Goal: Information Seeking & Learning: Learn about a topic

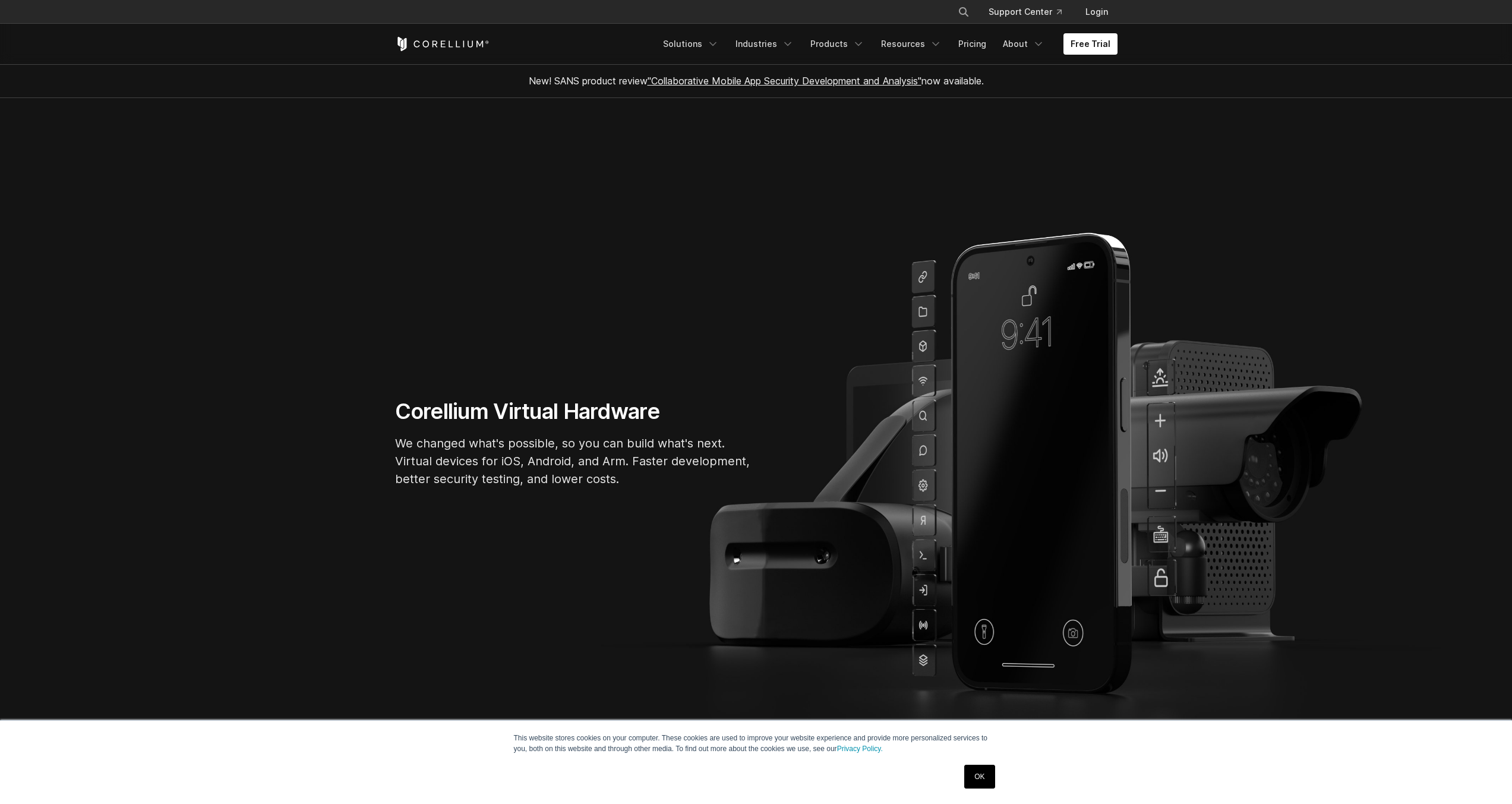
click at [985, 769] on link "OK" at bounding box center [980, 777] width 31 height 24
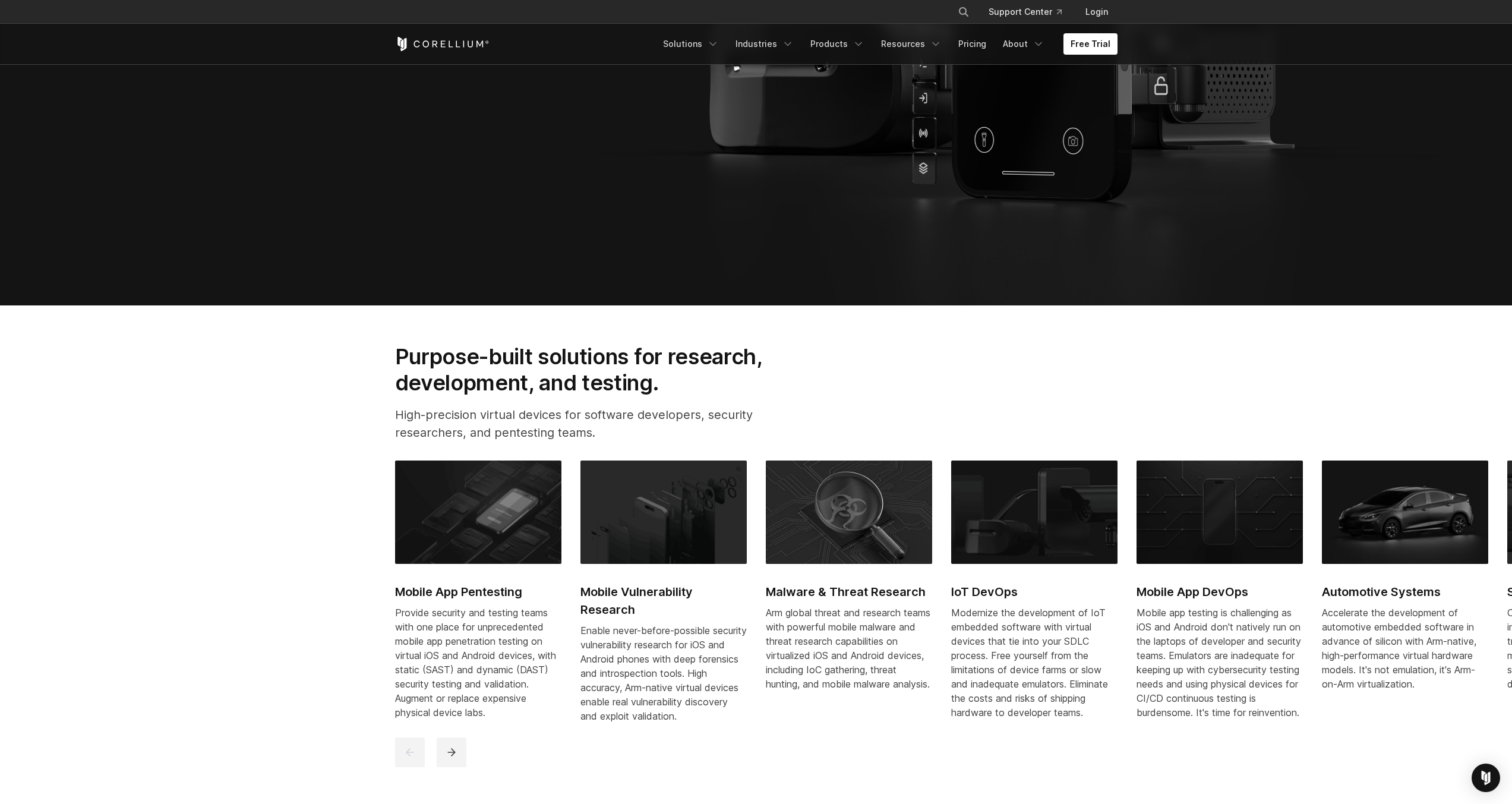
scroll to position [713, 0]
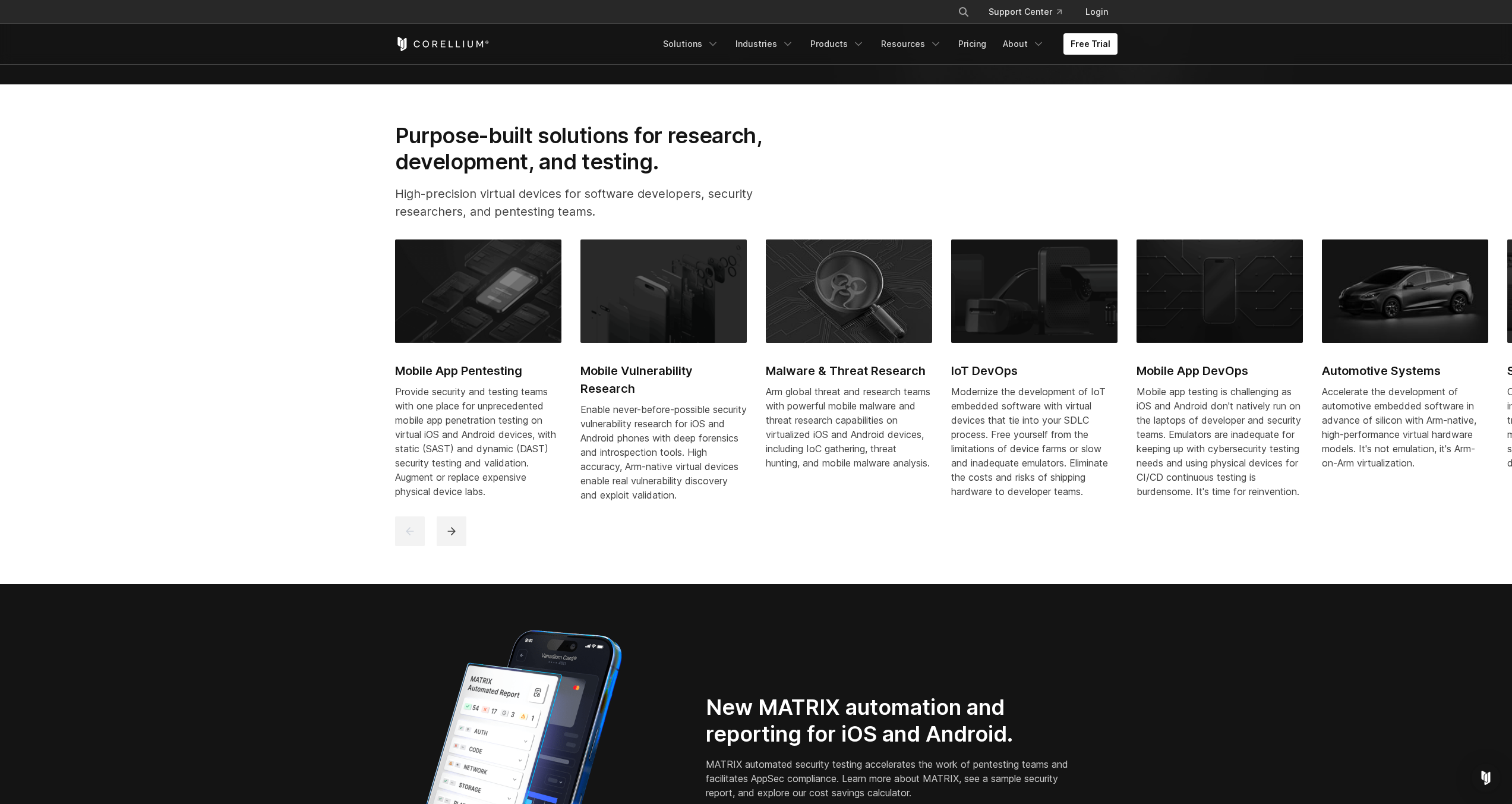
click at [976, 370] on h2 "IoT DevOps" at bounding box center [1034, 370] width 166 height 18
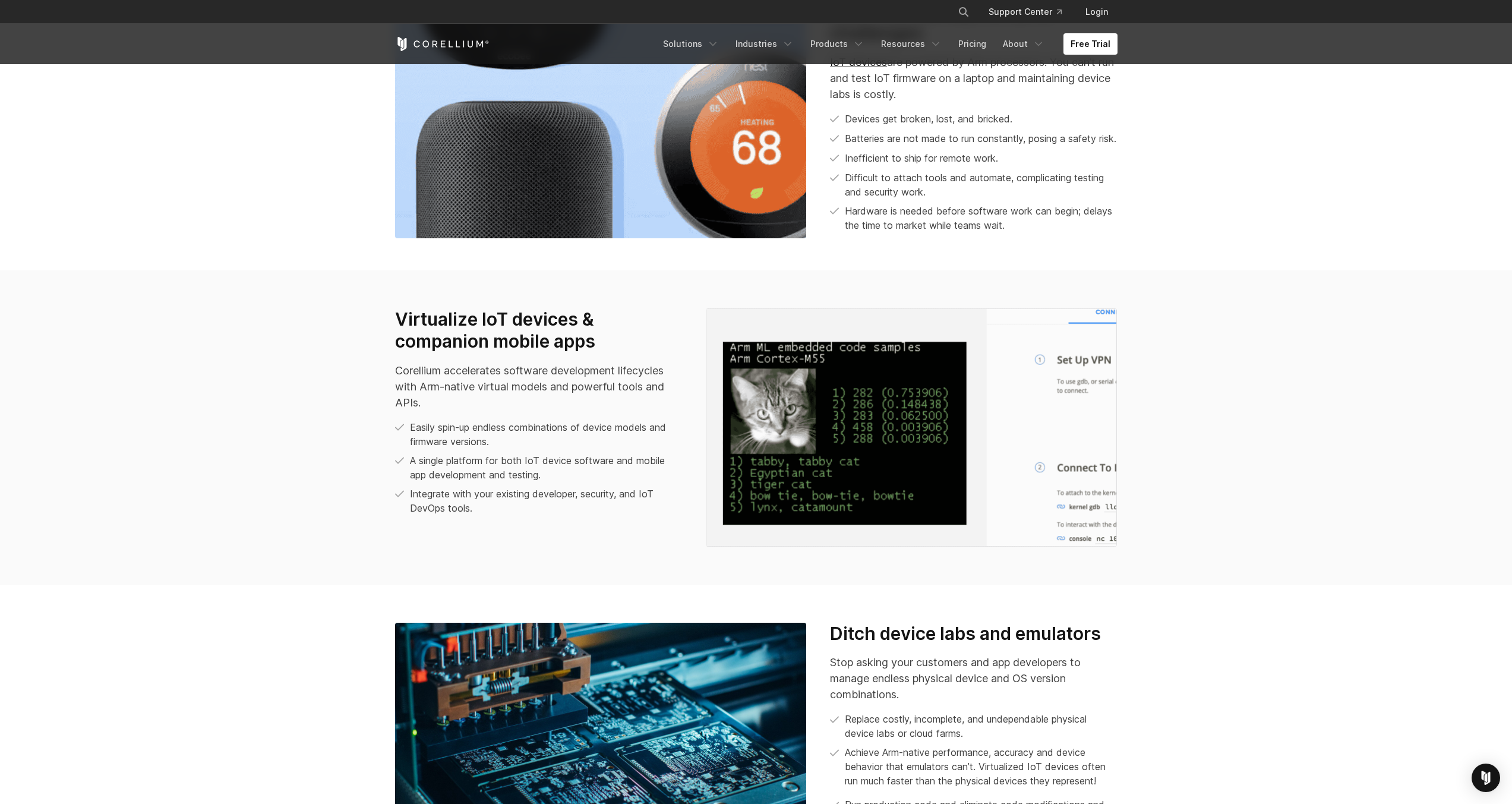
scroll to position [928, 0]
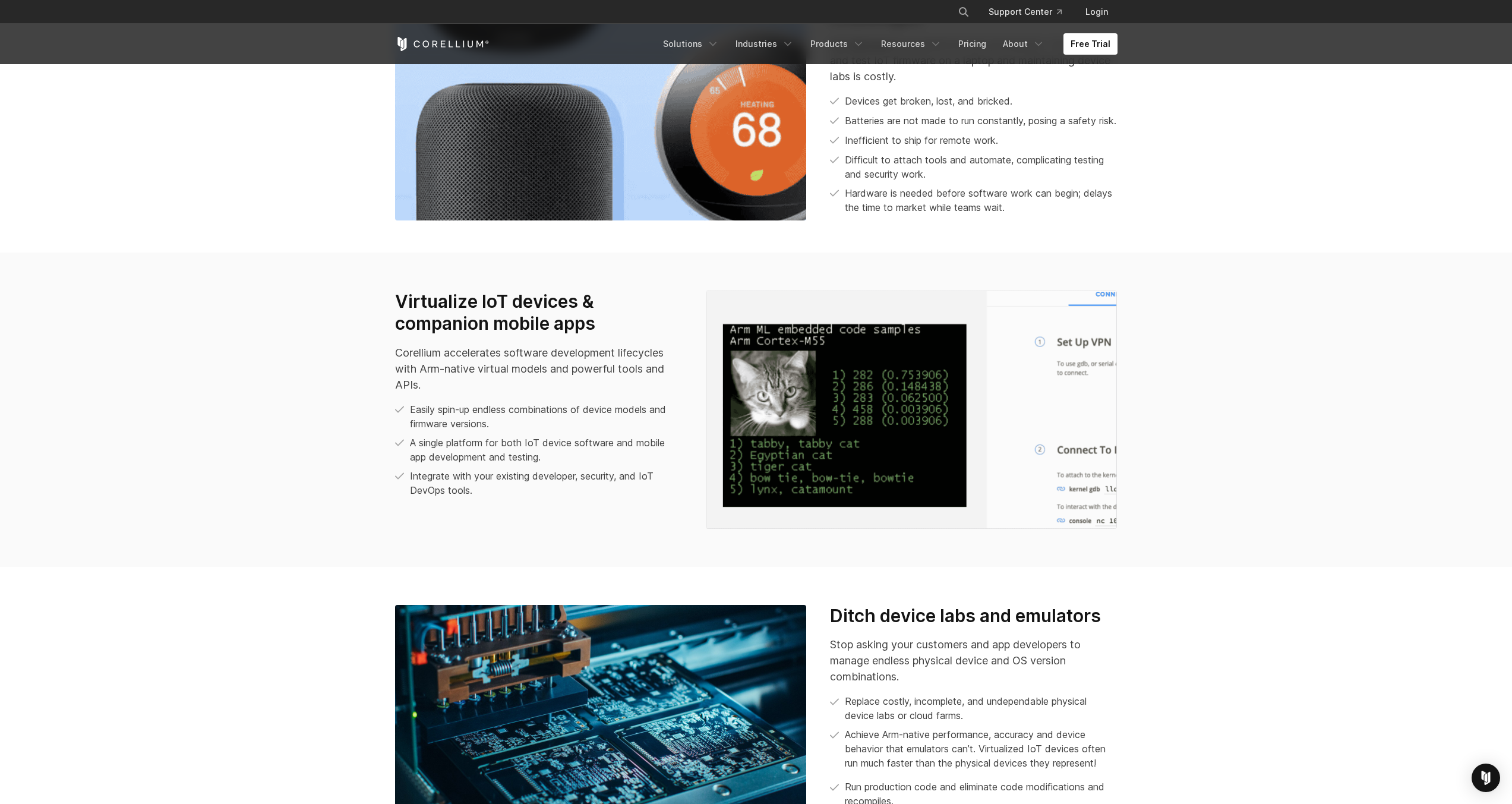
click at [1260, 547] on section "Virtualize IoT devices & companion mobile apps Corellium accelerates software d…" at bounding box center [756, 410] width 1512 height 314
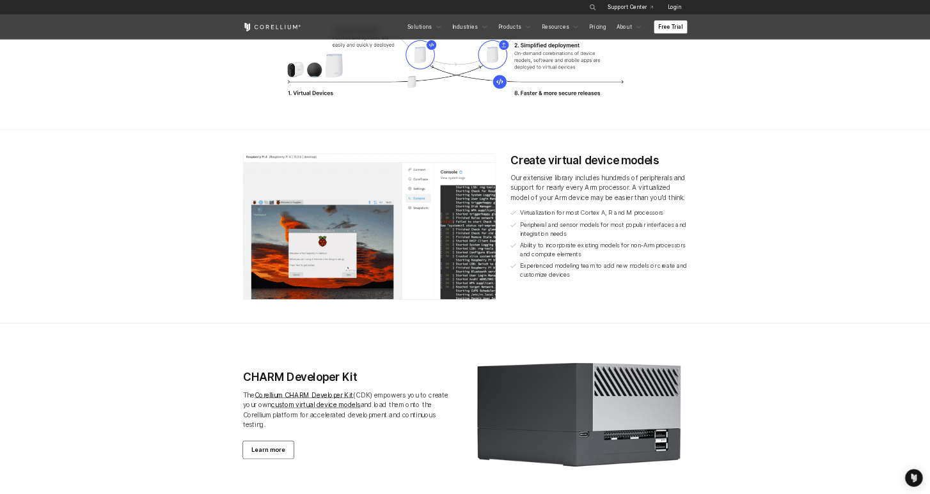
scroll to position [2302, 0]
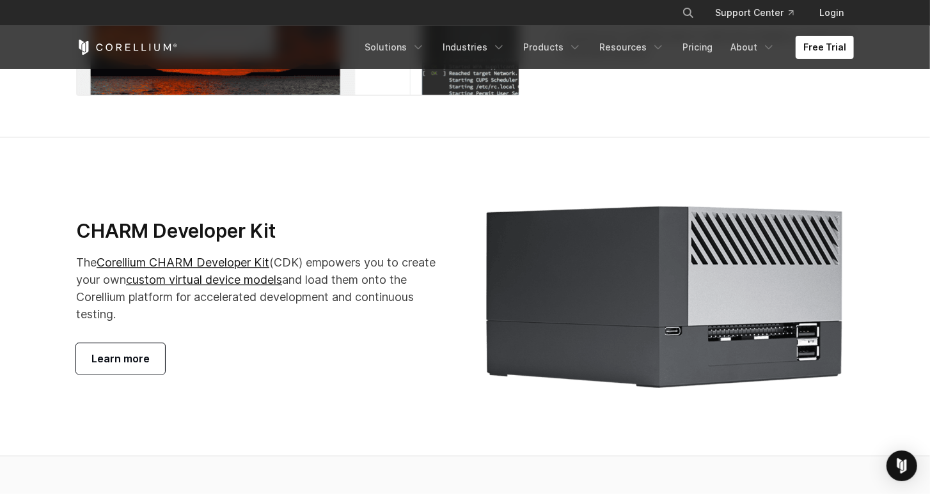
click at [114, 40] on icon "Corellium Home" at bounding box center [127, 47] width 102 height 15
